Goal: Use online tool/utility: Utilize a website feature to perform a specific function

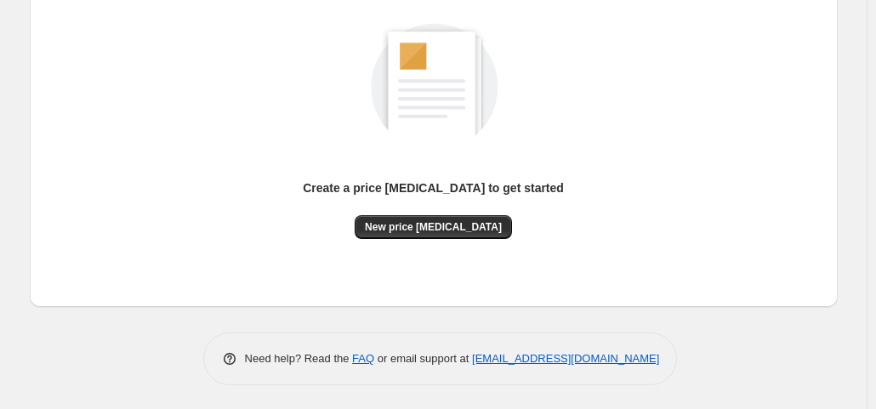
scroll to position [226, 0]
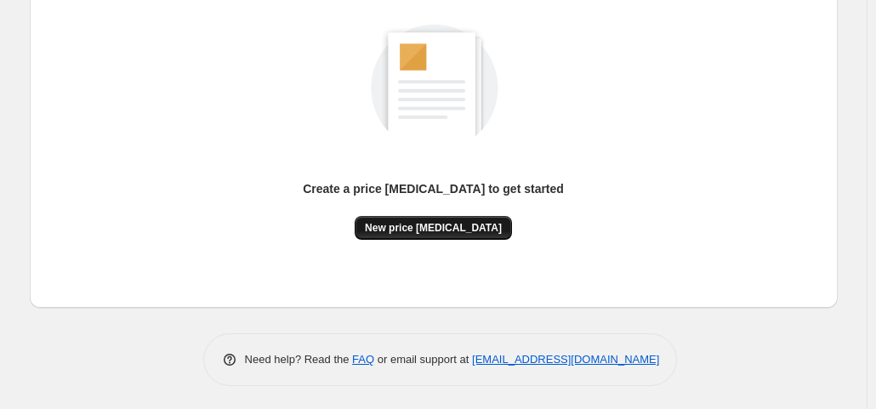
click at [423, 237] on button "New price [MEDICAL_DATA]" at bounding box center [433, 228] width 157 height 24
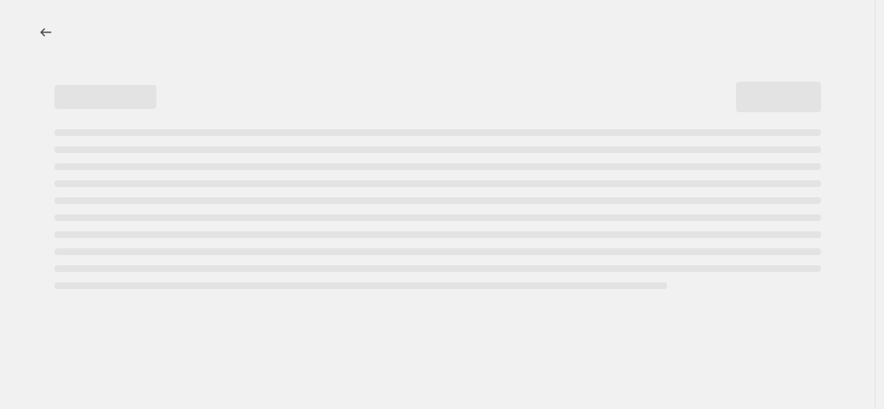
select select "percentage"
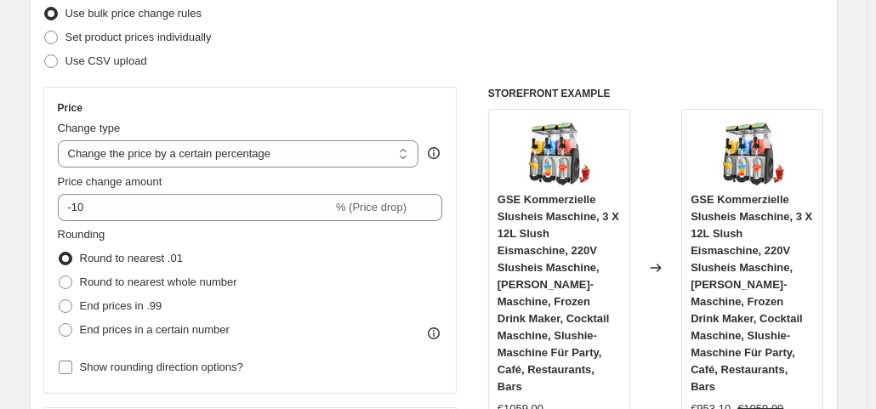
scroll to position [221, 0]
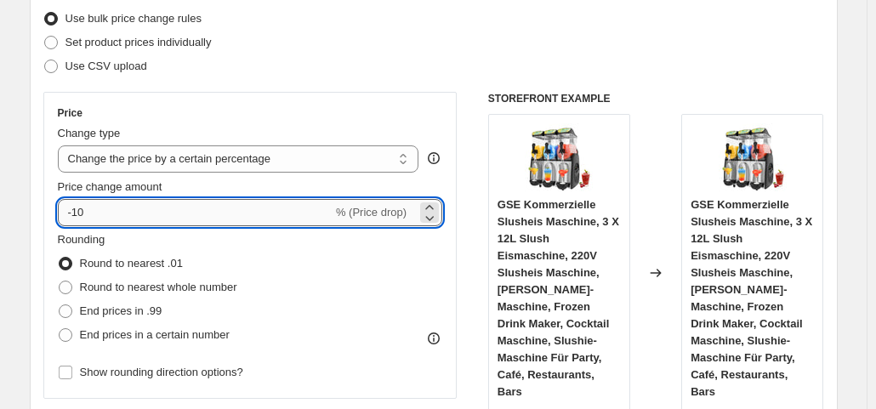
click at [115, 213] on input "-10" at bounding box center [195, 212] width 275 height 27
type input "-1"
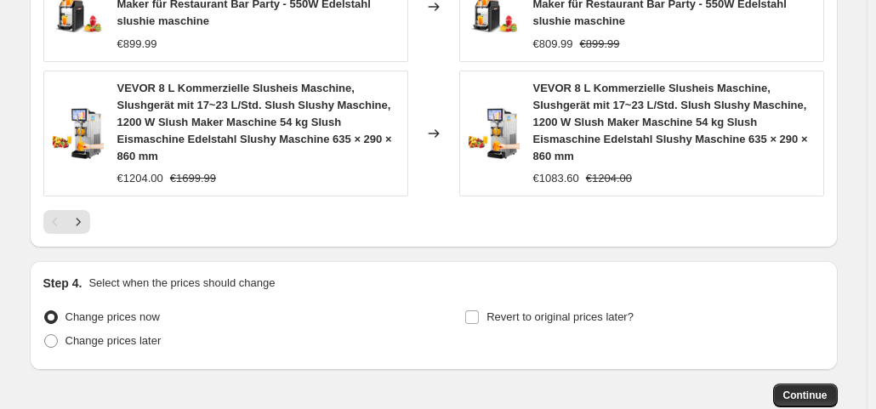
scroll to position [1501, 0]
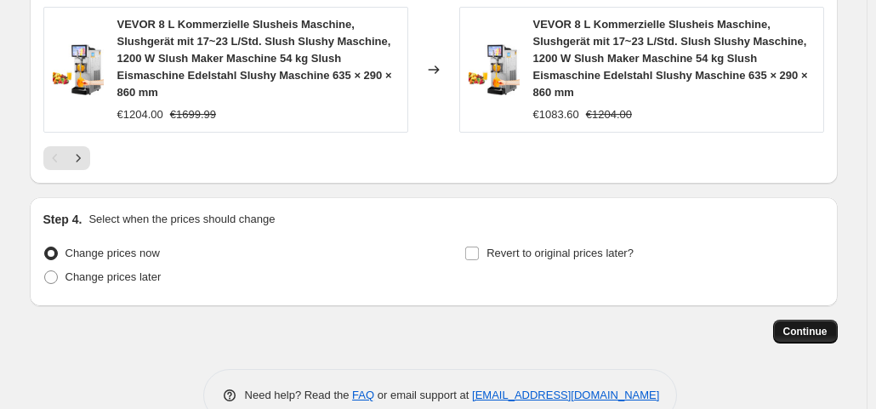
type input "-35"
click at [808, 325] on span "Continue" at bounding box center [805, 332] width 44 height 14
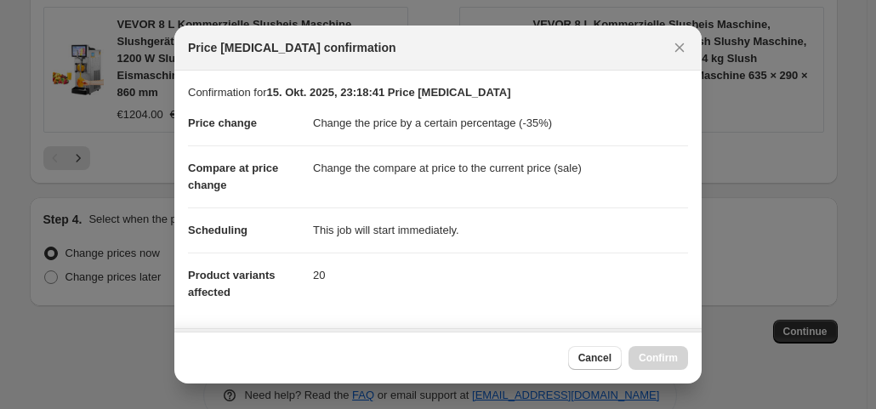
scroll to position [304, 0]
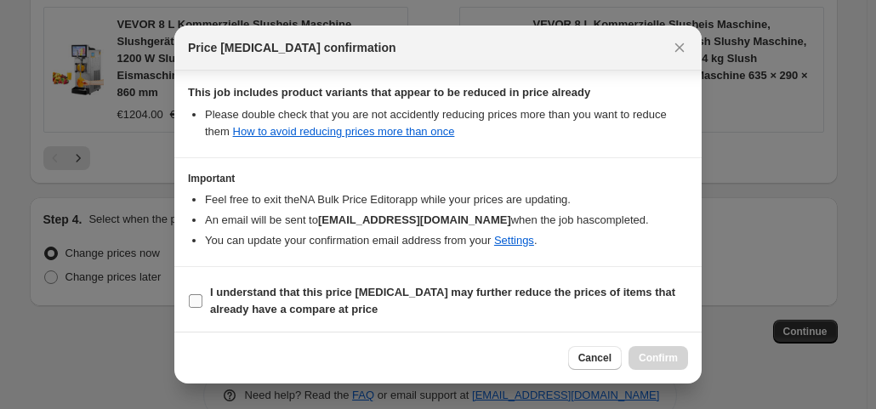
click at [192, 297] on input "I understand that this price [MEDICAL_DATA] may further reduce the prices of it…" at bounding box center [196, 301] width 14 height 14
checkbox input "true"
click at [656, 356] on span "Confirm" at bounding box center [657, 358] width 39 height 14
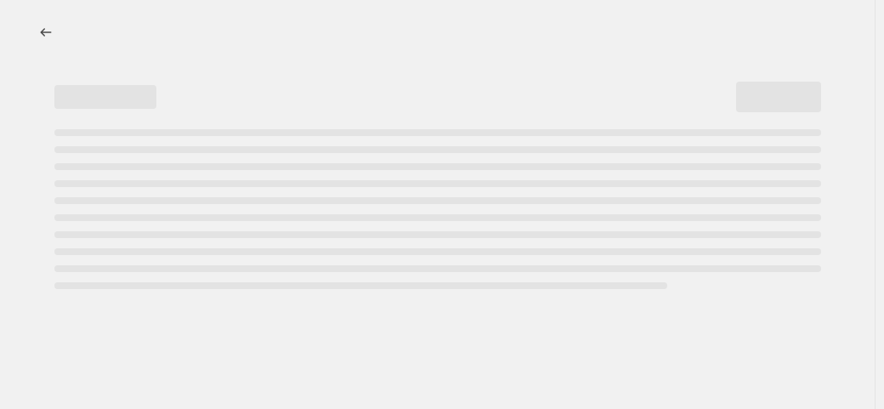
select select "percentage"
